Goal: Transaction & Acquisition: Purchase product/service

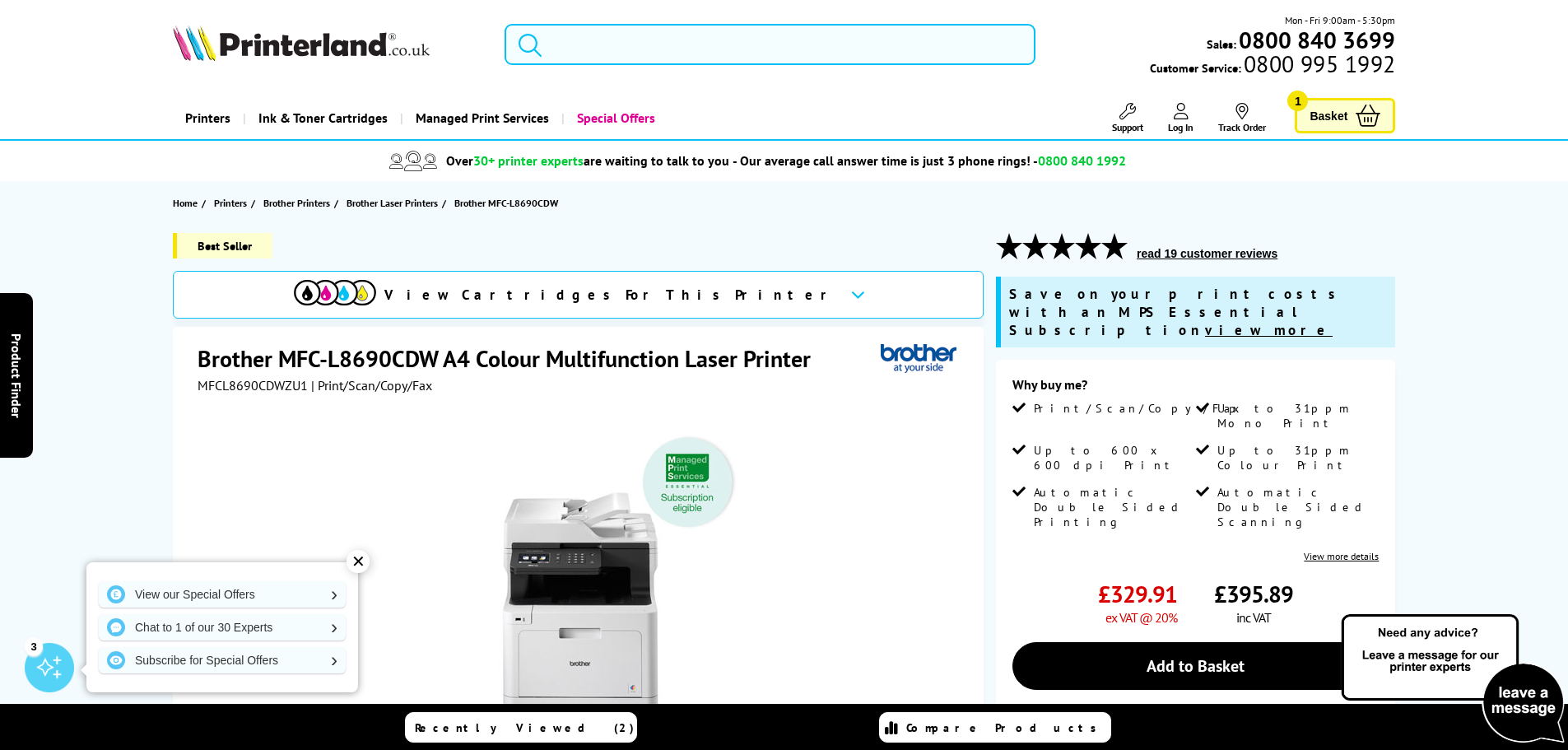
click at [618, 52] on input "search" at bounding box center [770, 45] width 531 height 41
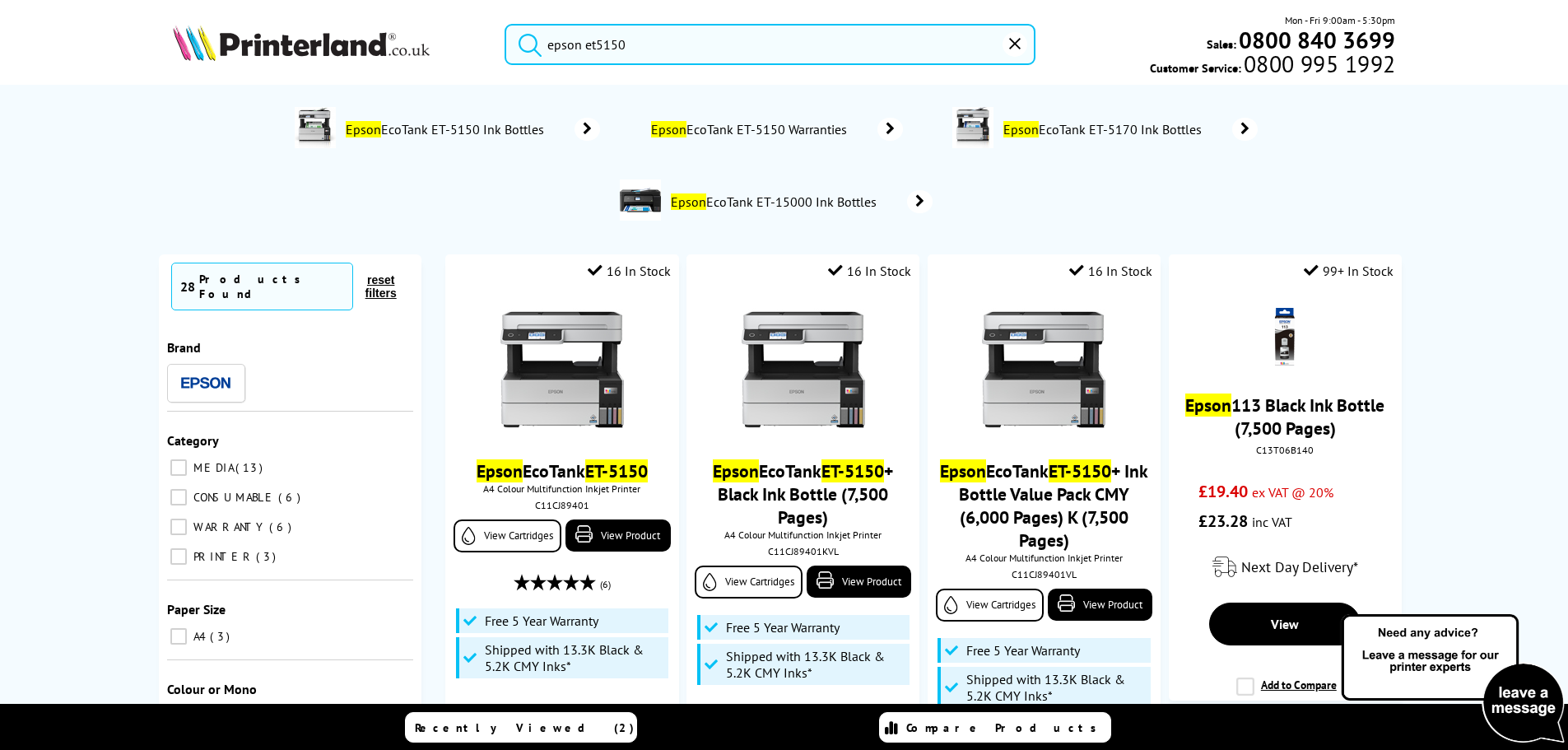
type input "epson et5150"
click at [506, 24] on button "submit" at bounding box center [526, 42] width 41 height 37
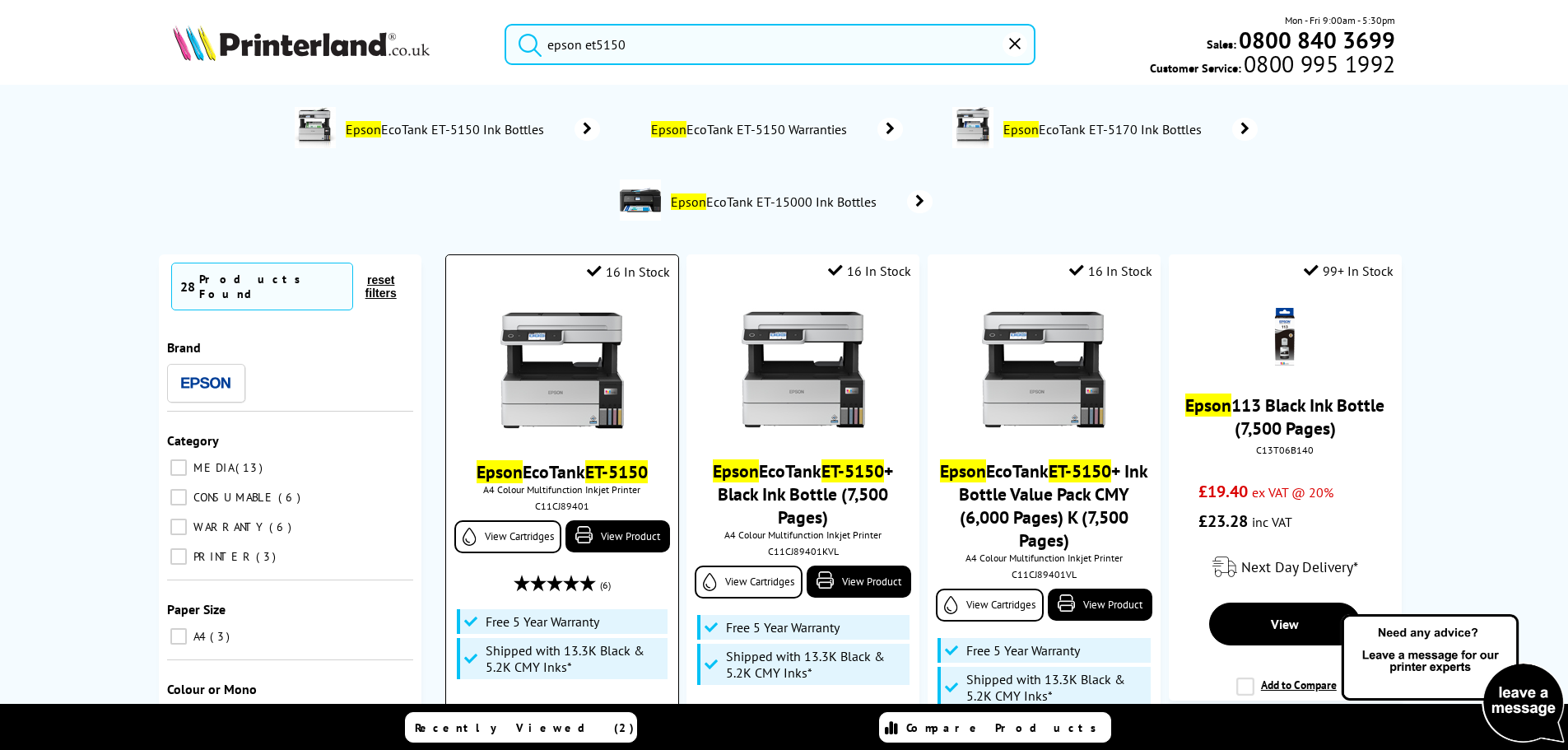
click at [511, 458] on div "Epson EcoTank ET-5150 A4 Colour Multifunction Inkjet Printer C11CJ89401 View Ca…" at bounding box center [561, 525] width 215 height 466
click at [626, 424] on div at bounding box center [561, 372] width 215 height 127
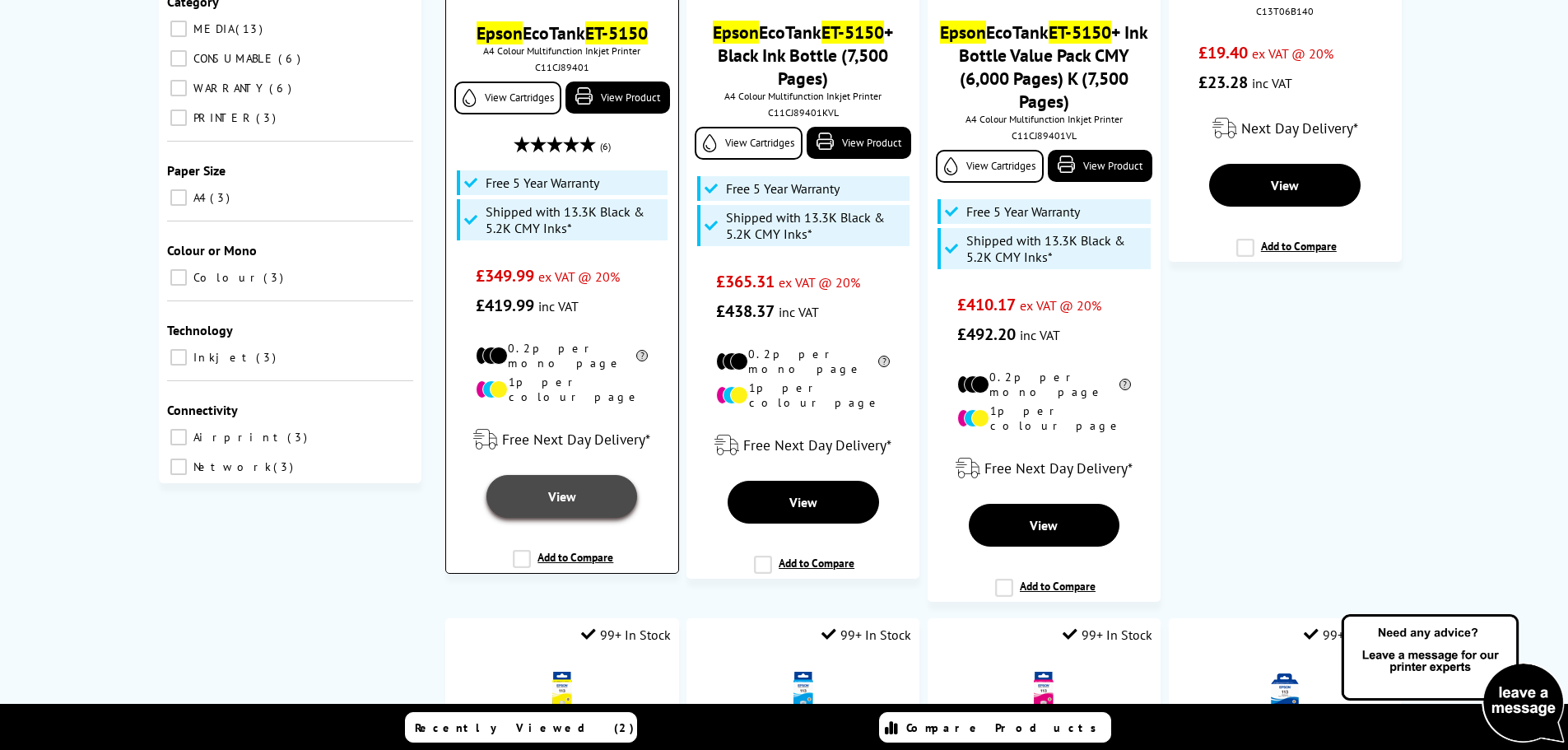
click at [541, 474] on link "View" at bounding box center [561, 496] width 151 height 43
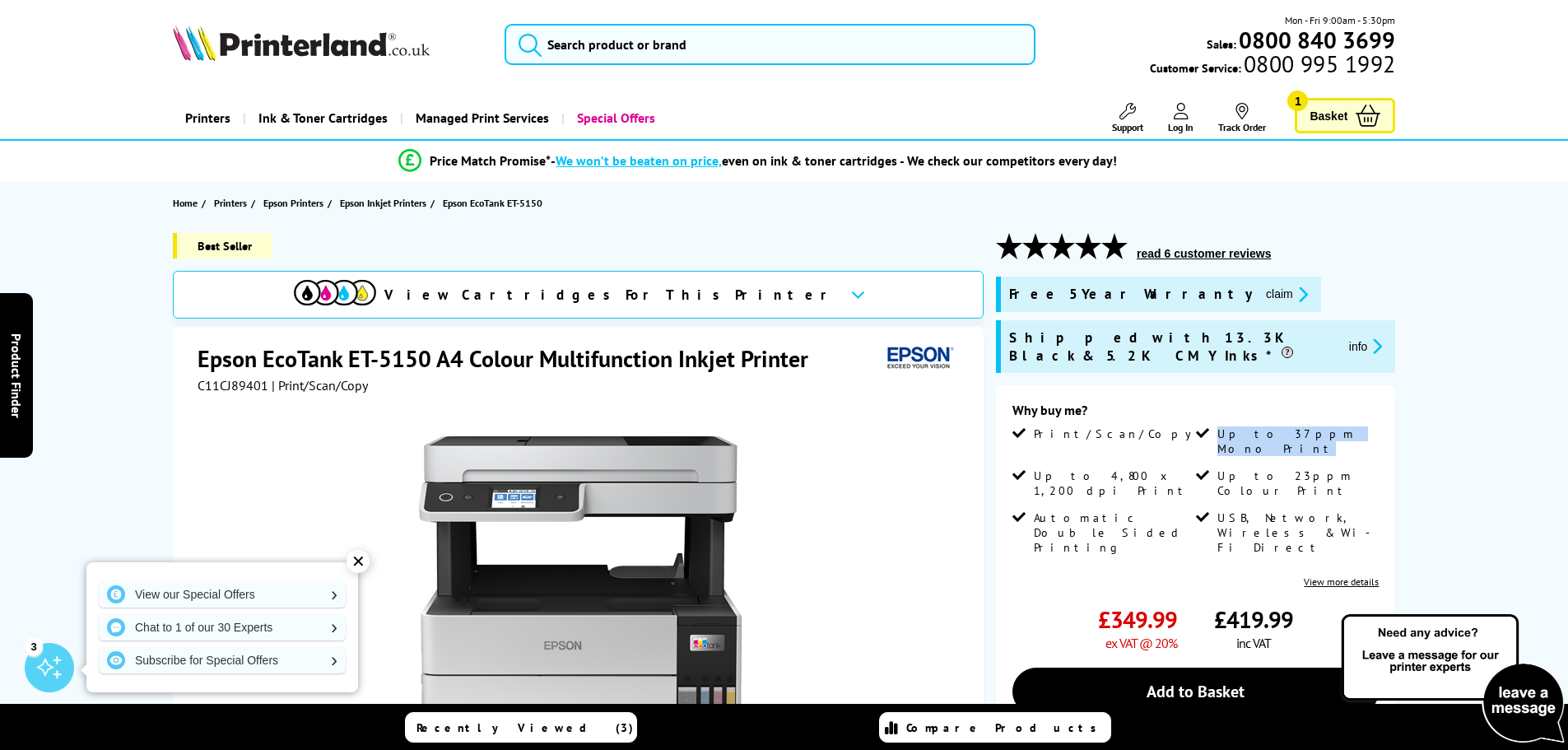
drag, startPoint x: 1220, startPoint y: 420, endPoint x: 1380, endPoint y: 419, distance: 160.0
click at [1380, 419] on div "Why buy me? Print/Scan/Copy Up to 37ppm Mono Print Up to 4,800 x 1,200 dpi Prin…" at bounding box center [1196, 606] width 400 height 441
click at [1440, 418] on div "Best Seller View Cartridges For This Printer Epson EcoTank ET-5150 A4 Colour Mu…" at bounding box center [784, 634] width 1317 height 804
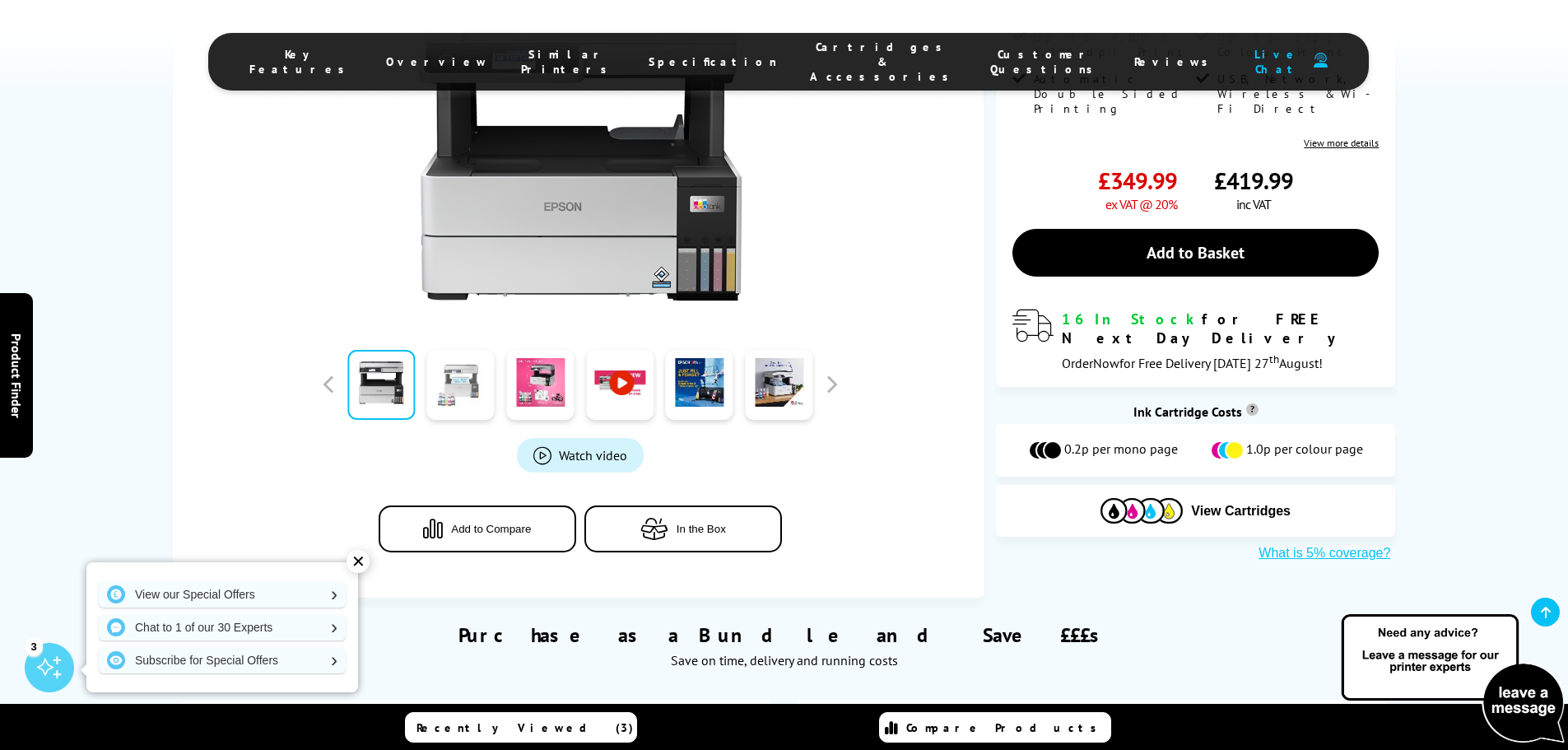
click at [454, 407] on link at bounding box center [461, 384] width 68 height 70
